Goal: Task Accomplishment & Management: Manage account settings

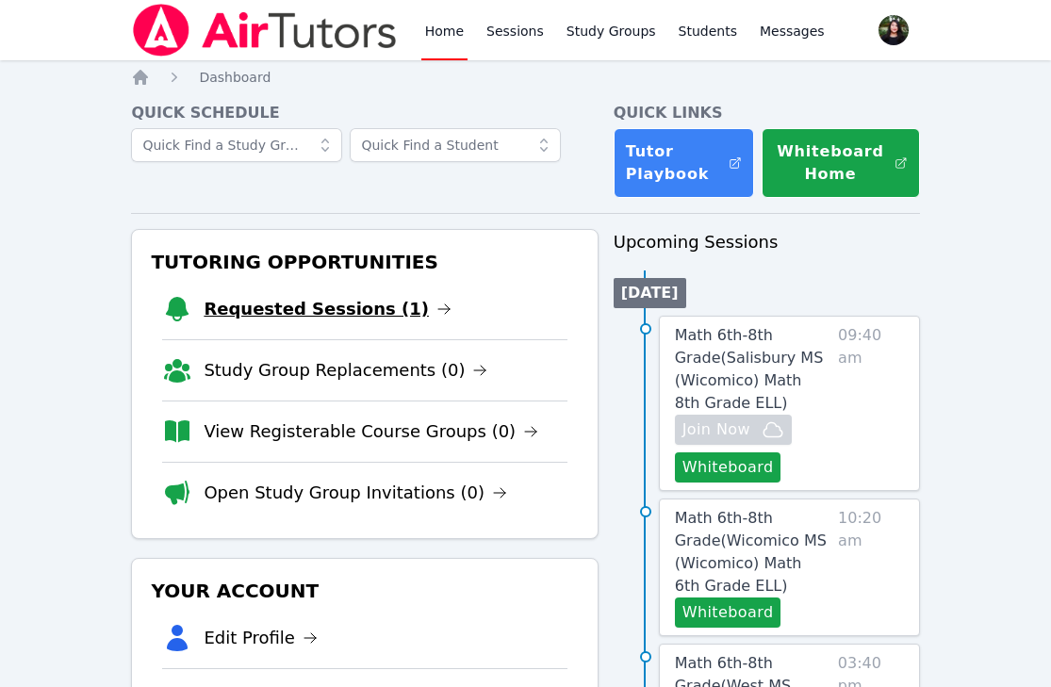
click at [295, 319] on link "Requested Sessions (1)" at bounding box center [328, 309] width 248 height 26
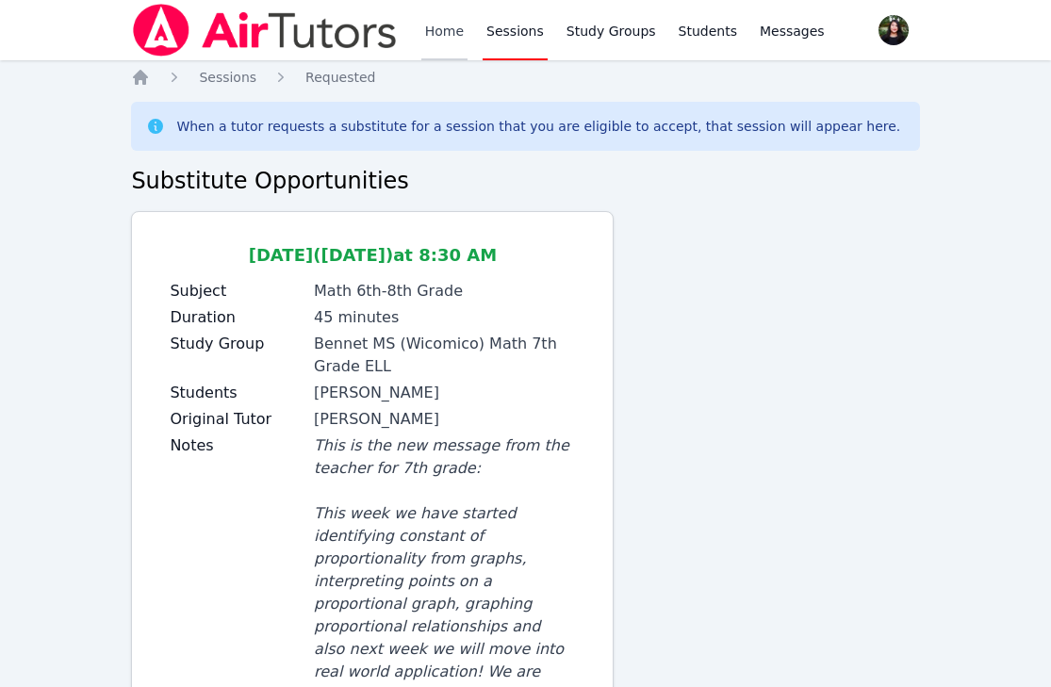
click at [435, 19] on link "Home" at bounding box center [444, 30] width 46 height 60
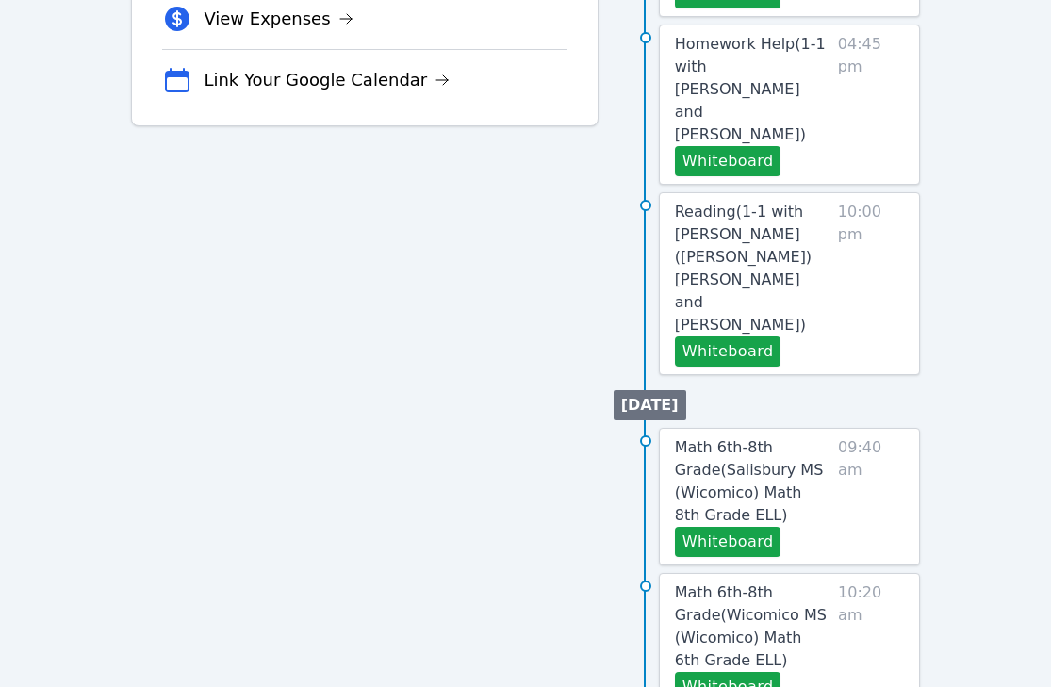
scroll to position [1072, 0]
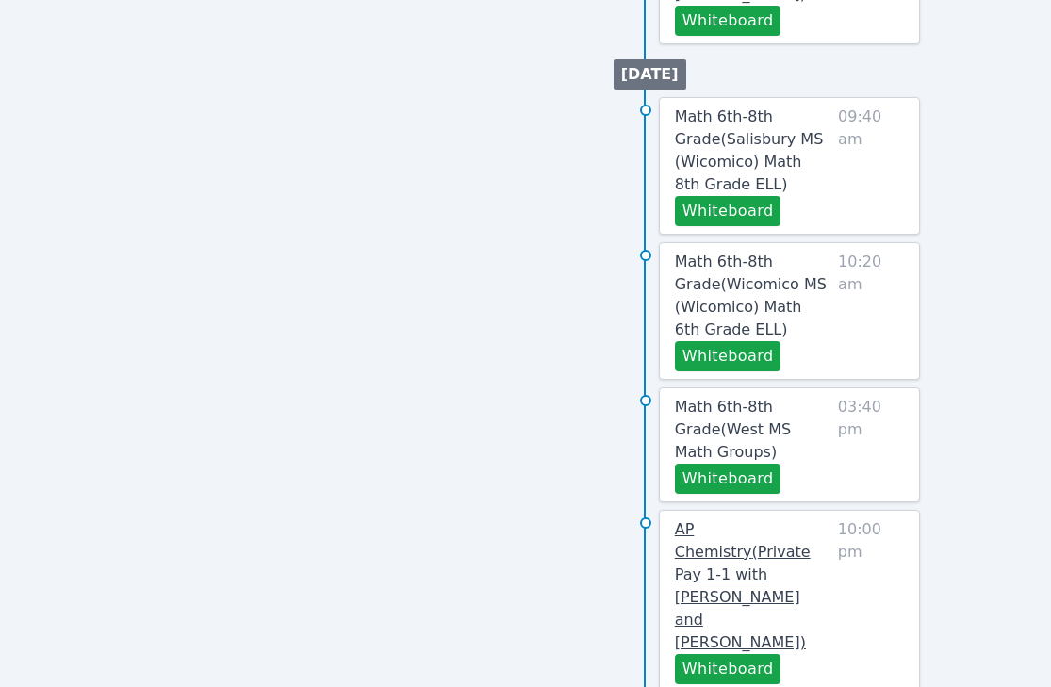
click at [737, 525] on span "AP Chemistry ( Private Pay 1-1 with Kristiana Davis and Tippayanawat Tongvichit…" at bounding box center [743, 585] width 136 height 131
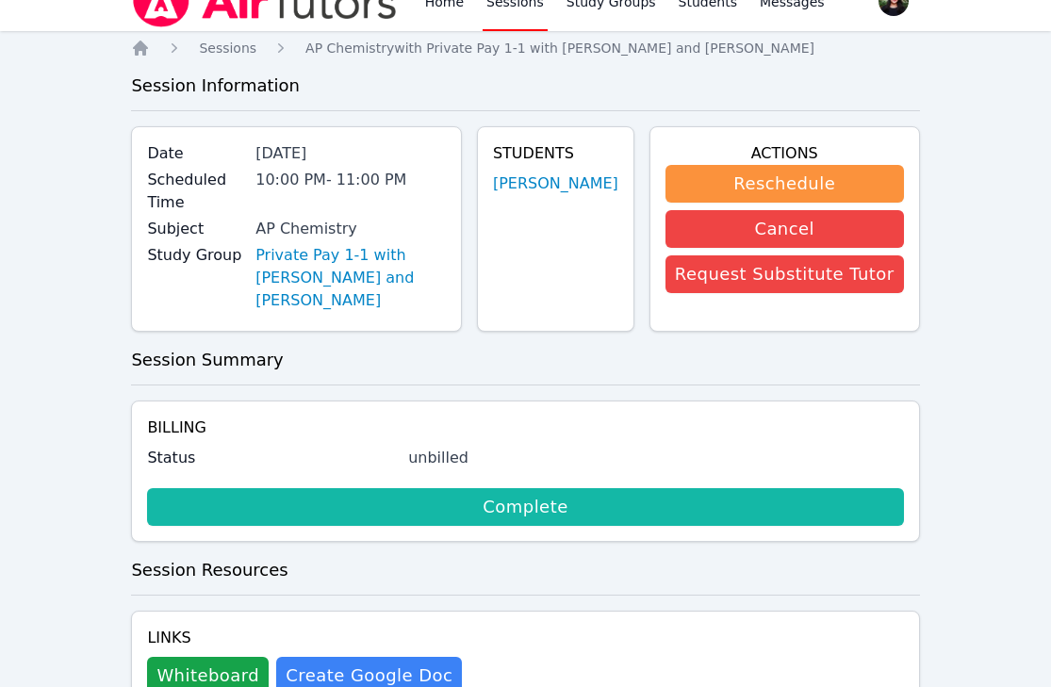
scroll to position [84, 0]
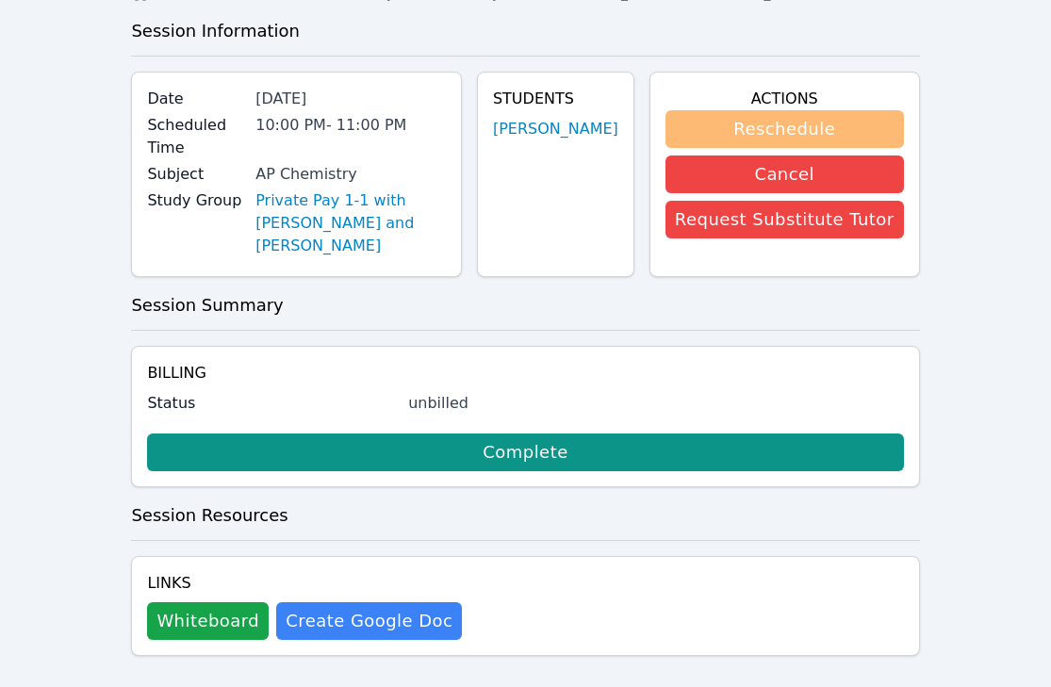
click at [780, 127] on button "Reschedule" at bounding box center [784, 129] width 238 height 38
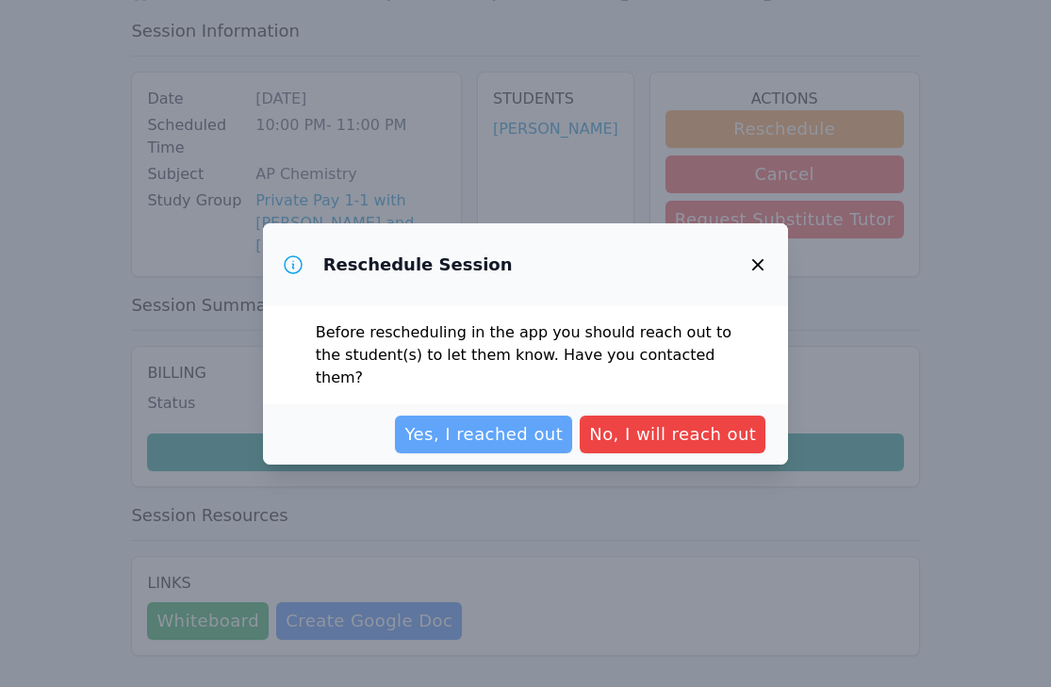
click at [464, 421] on span "Yes, I reached out" at bounding box center [483, 434] width 158 height 26
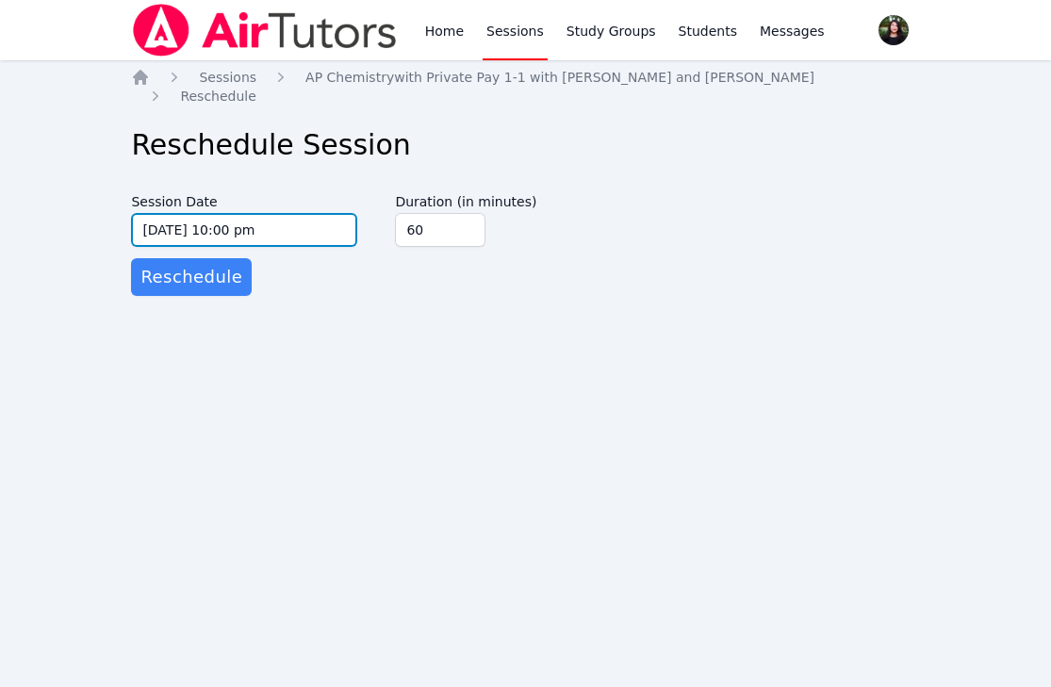
click at [275, 232] on input "10/01/2025 10:00 pm" at bounding box center [244, 230] width 226 height 34
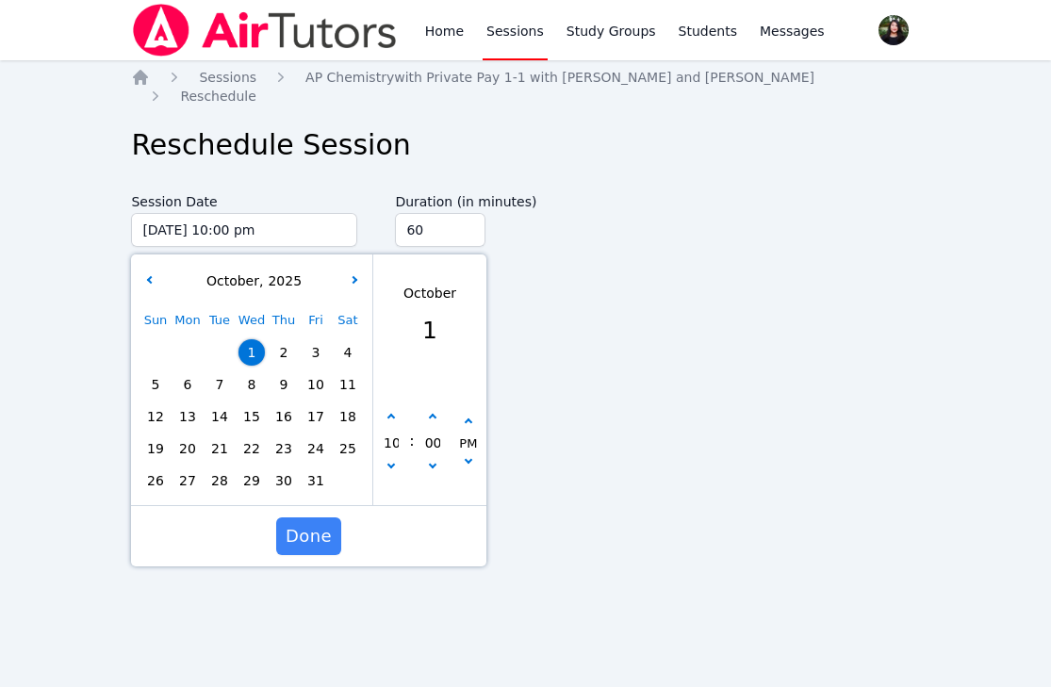
click at [251, 392] on span "8" at bounding box center [251, 384] width 26 height 26
type input "10/08/2025 10:00 pm"
click at [319, 531] on span "Done" at bounding box center [309, 536] width 46 height 26
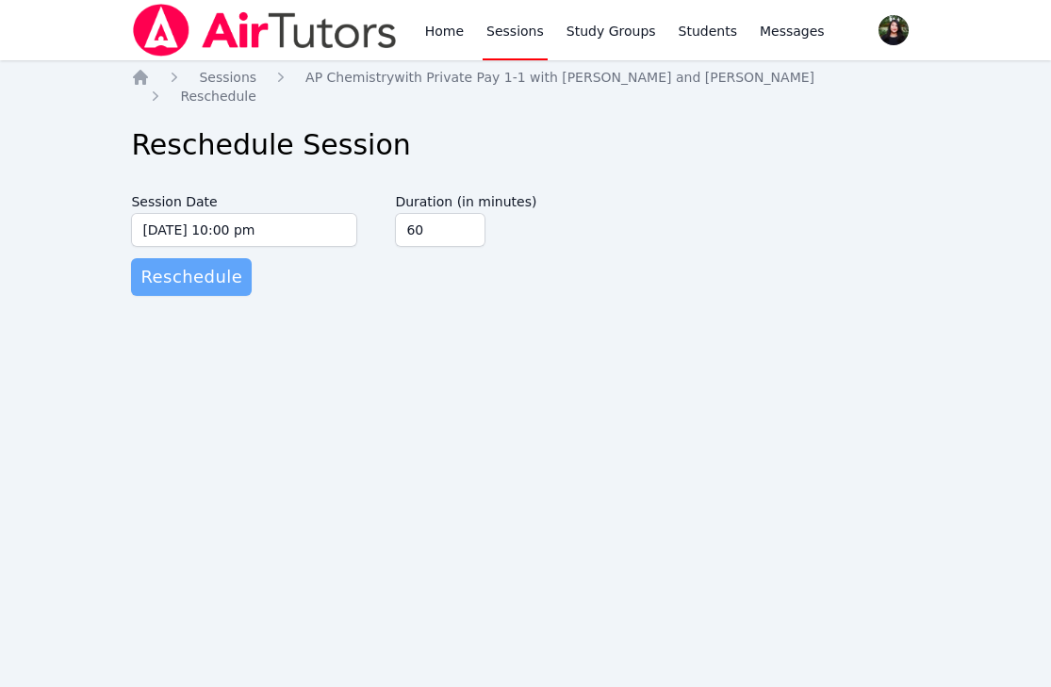
click at [207, 291] on button "Reschedule" at bounding box center [191, 277] width 121 height 38
